Goal: Task Accomplishment & Management: Manage account settings

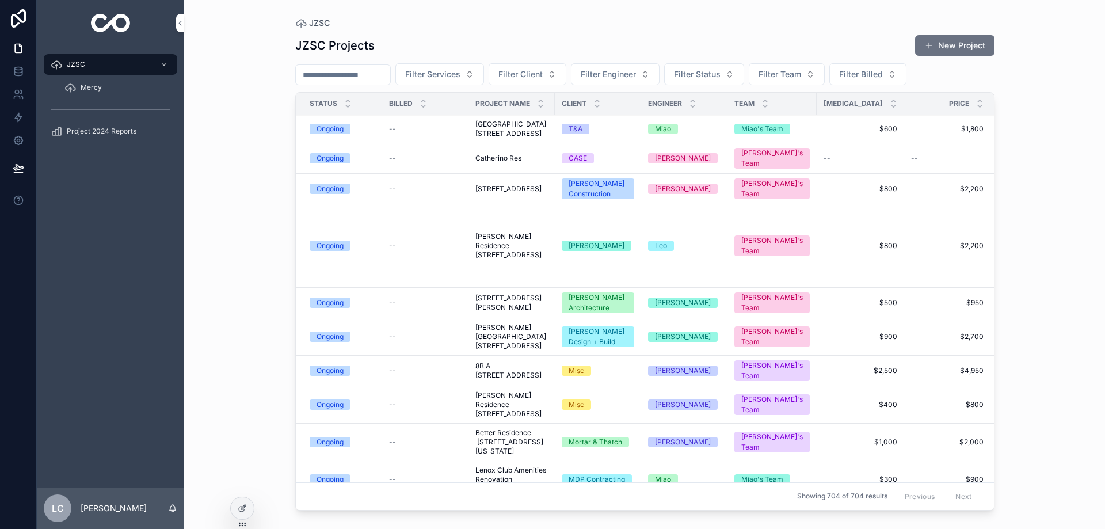
scroll to position [58, 0]
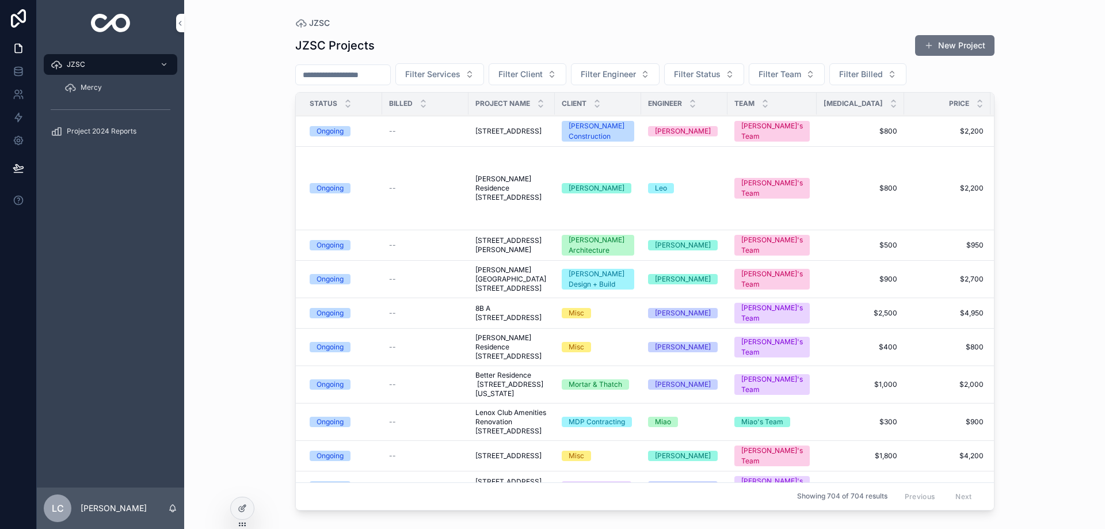
click at [501, 322] on span "8B A [STREET_ADDRESS]" at bounding box center [511, 313] width 73 height 18
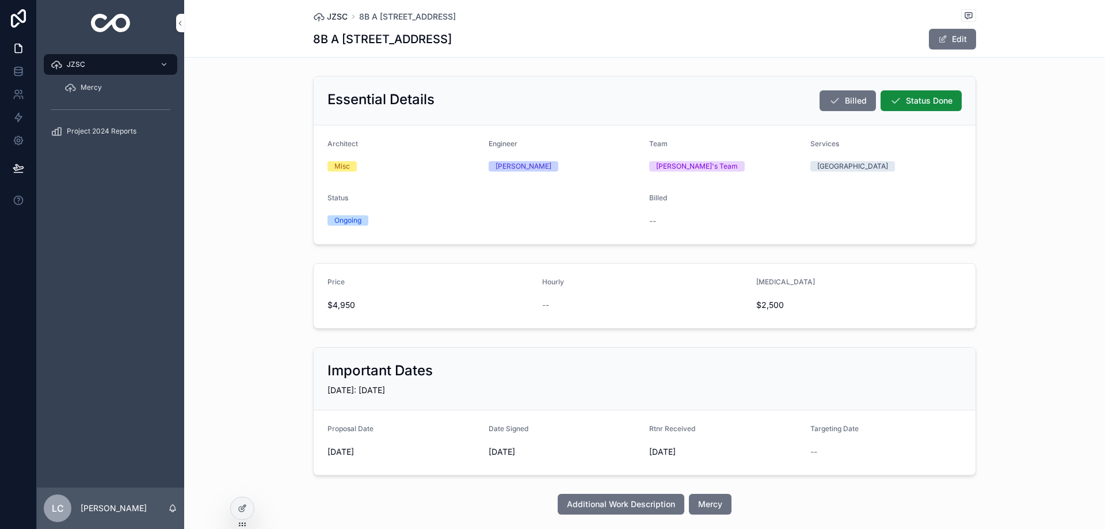
click at [333, 18] on span "JZSC" at bounding box center [337, 17] width 21 height 12
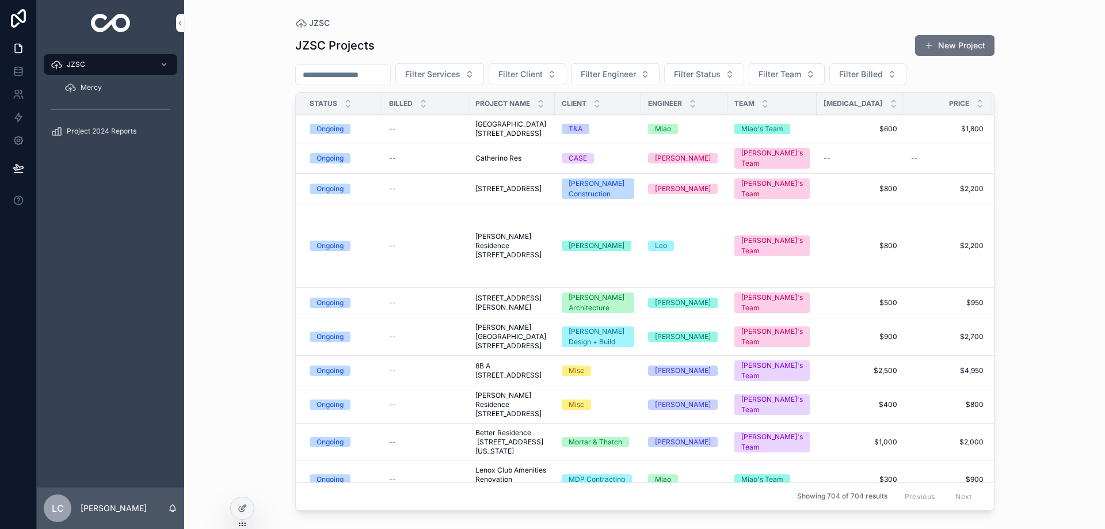
click at [525, 380] on span "8B A [STREET_ADDRESS]" at bounding box center [511, 370] width 73 height 18
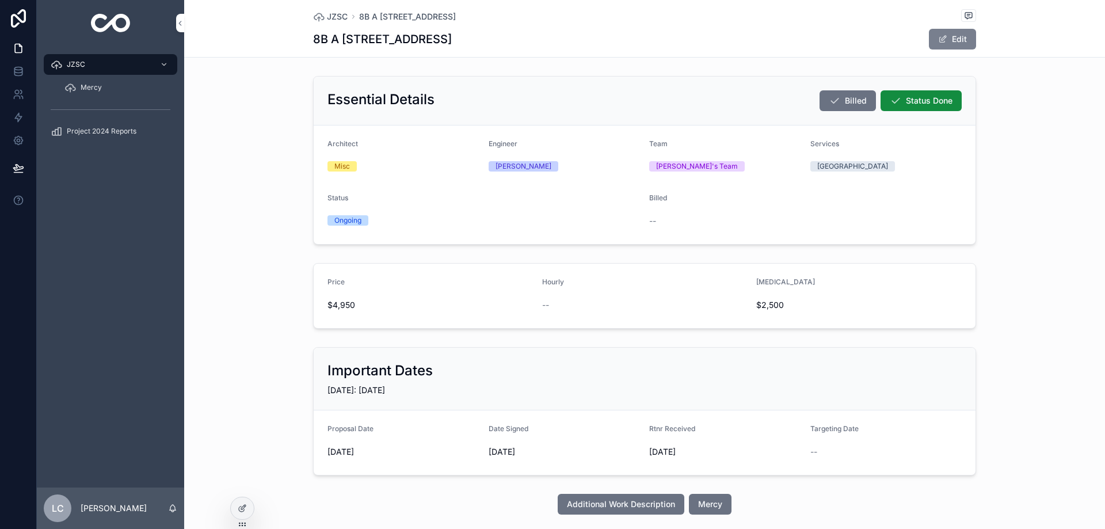
click at [958, 38] on button "Edit" at bounding box center [952, 39] width 47 height 21
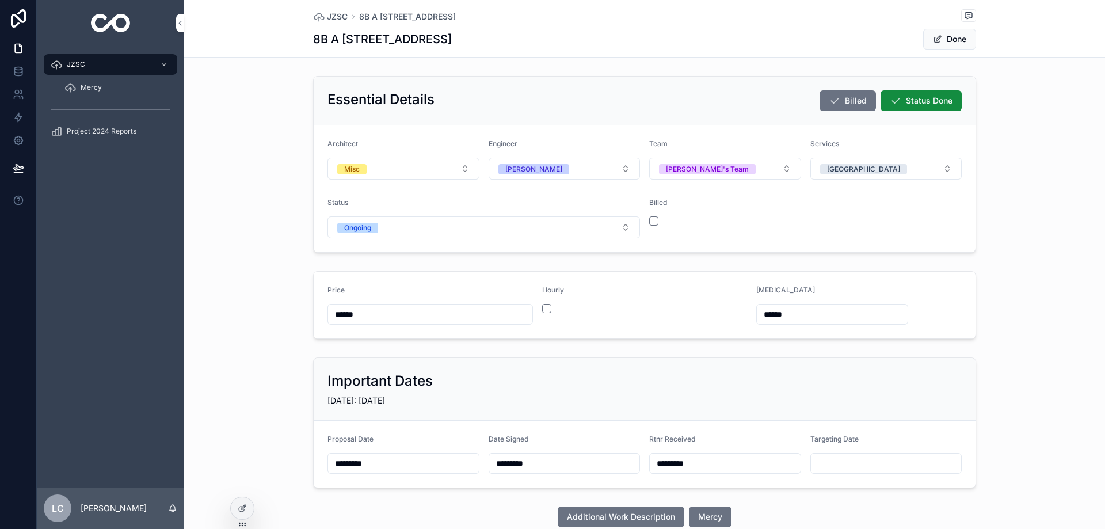
drag, startPoint x: 359, startPoint y: 315, endPoint x: 314, endPoint y: 315, distance: 44.3
click at [315, 315] on form "Price ****** Hourly [MEDICAL_DATA] ******" at bounding box center [645, 305] width 662 height 67
type input "******"
click at [933, 43] on span "scrollable content" at bounding box center [937, 39] width 9 height 9
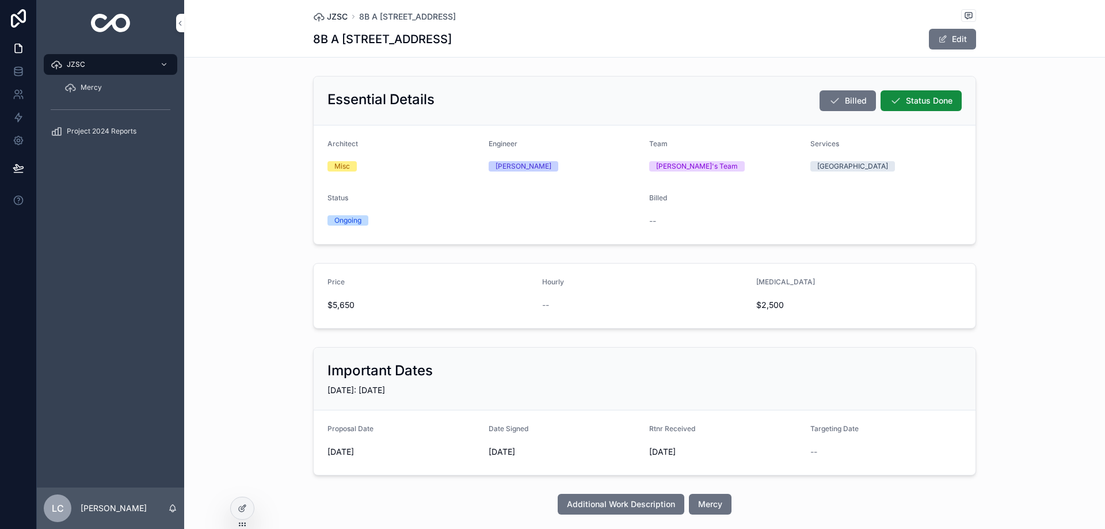
click at [337, 17] on span "JZSC" at bounding box center [337, 17] width 21 height 12
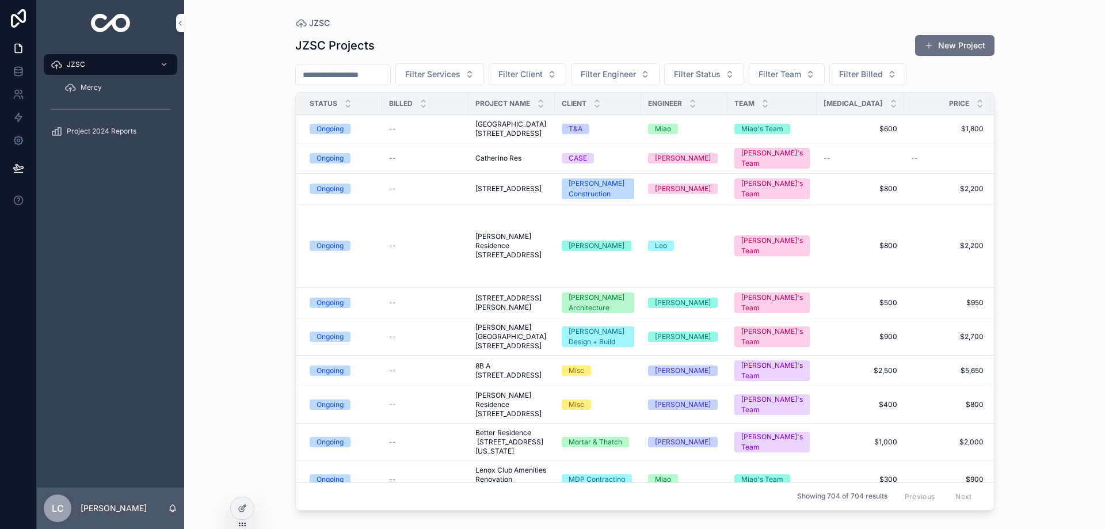
click at [518, 138] on span "[GEOGRAPHIC_DATA] [STREET_ADDRESS]" at bounding box center [511, 129] width 73 height 18
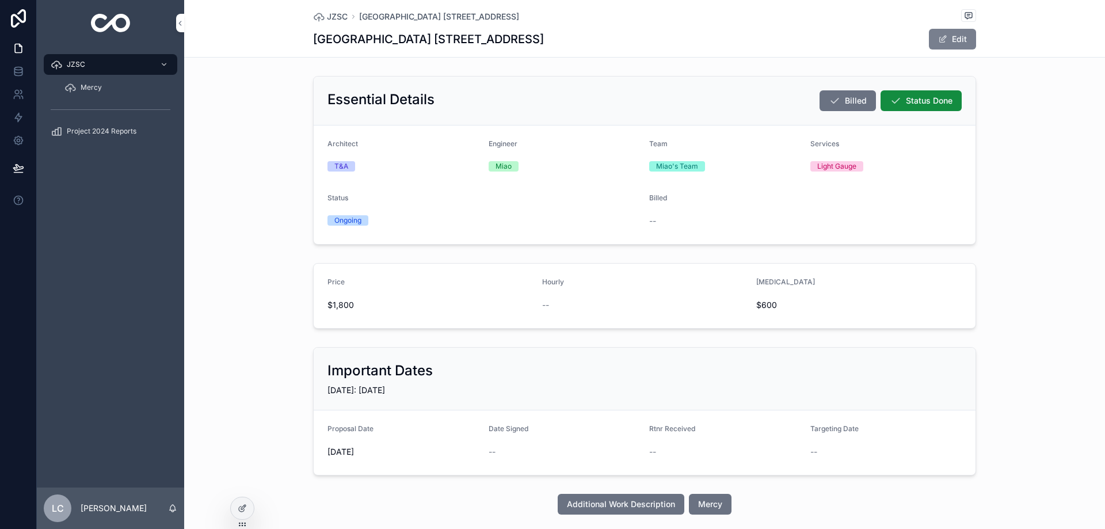
click at [949, 34] on button "Edit" at bounding box center [952, 39] width 47 height 21
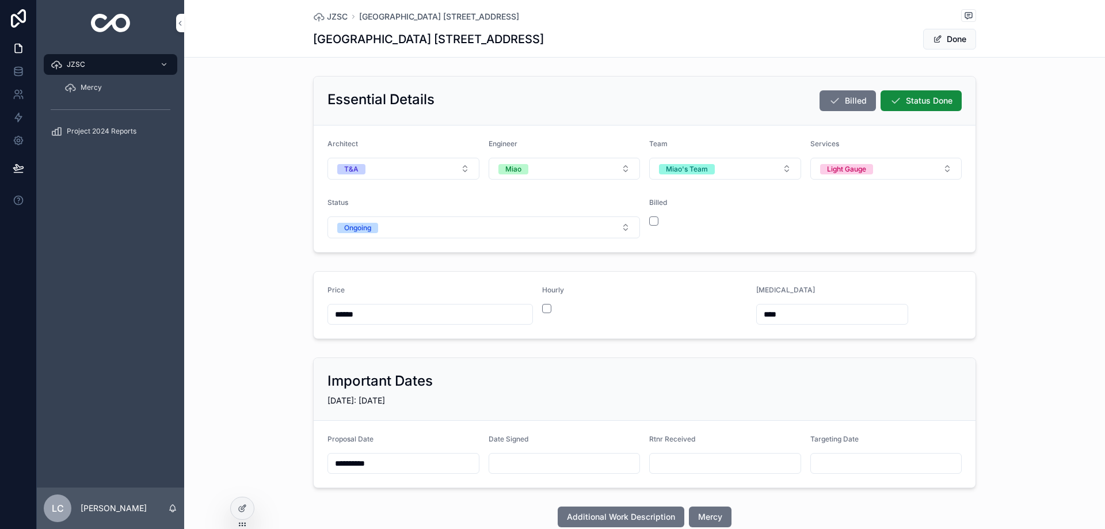
click at [544, 460] on input "scrollable content" at bounding box center [564, 463] width 151 height 16
click at [650, 360] on button "10" at bounding box center [652, 359] width 21 height 21
type input "**********"
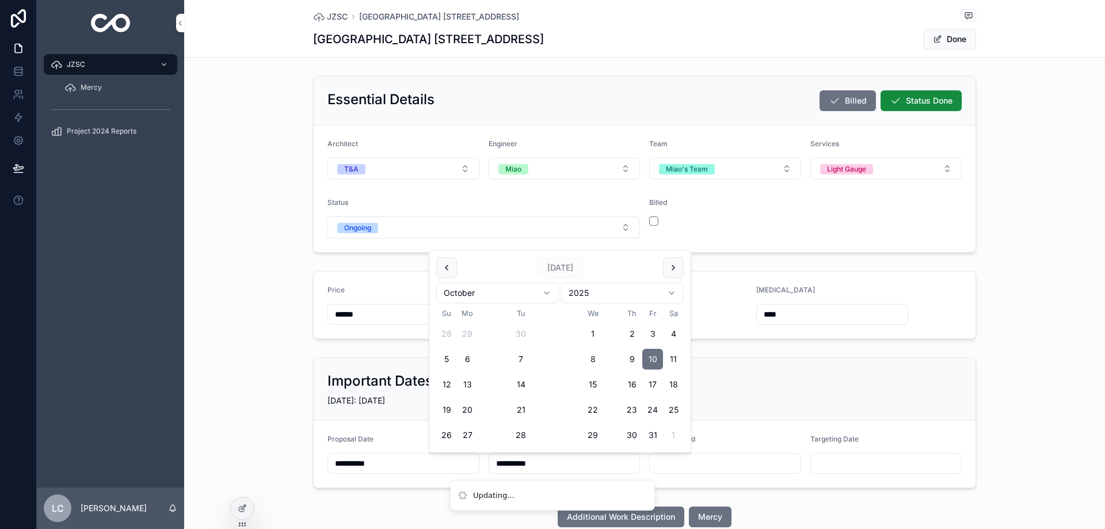
click at [944, 38] on button "Done" at bounding box center [949, 39] width 53 height 21
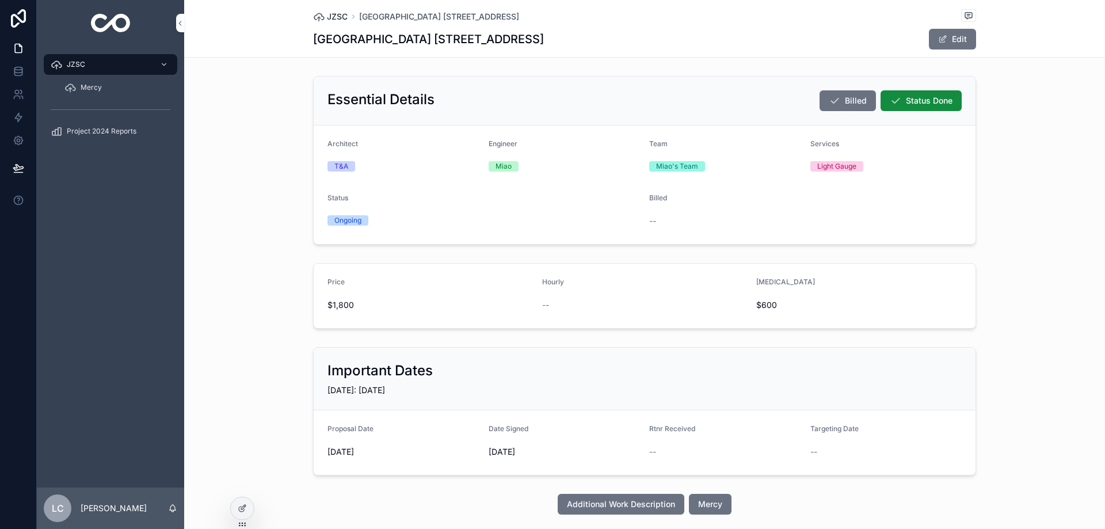
click at [336, 18] on span "JZSC" at bounding box center [337, 17] width 21 height 12
